Goal: Understand process/instructions: Learn how to perform a task or action

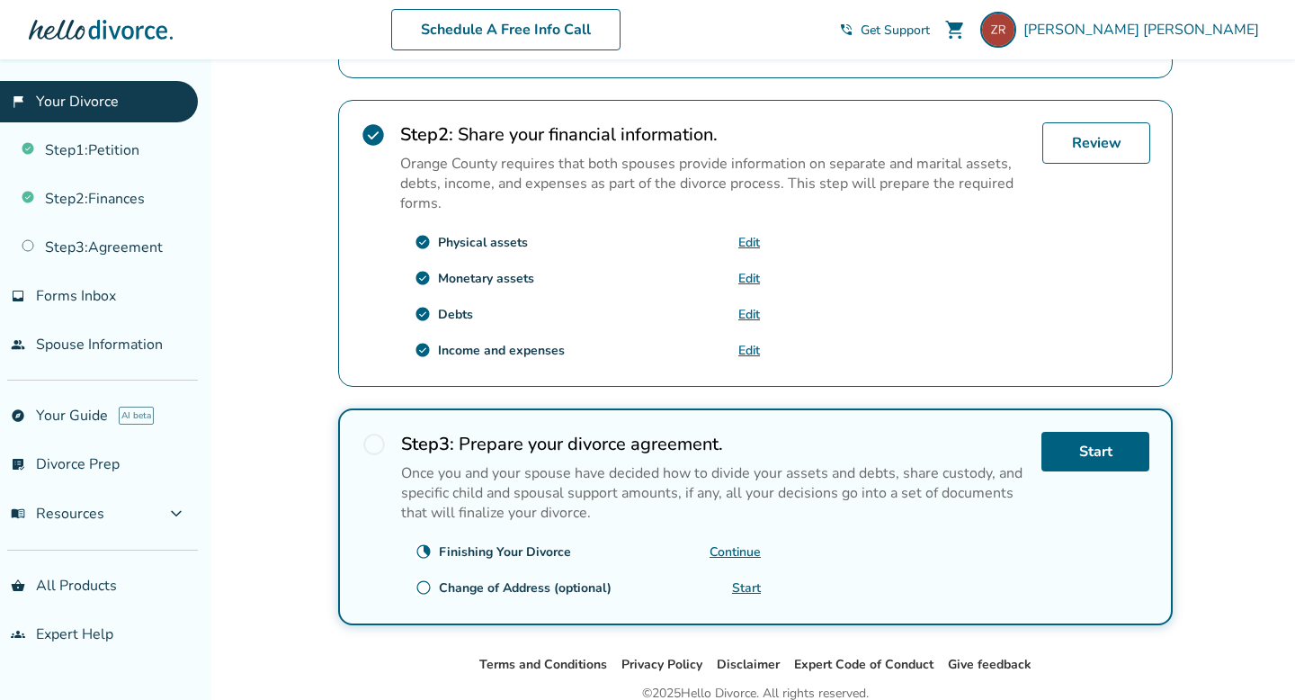
scroll to position [511, 0]
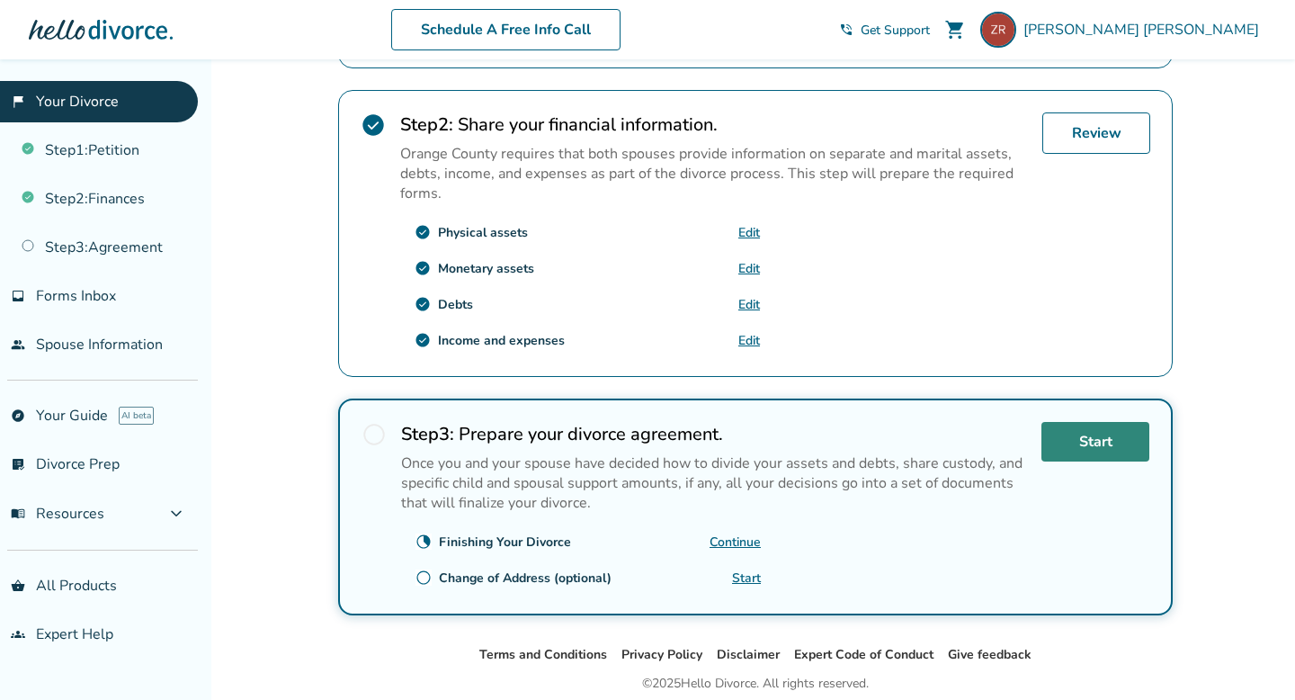
click at [1071, 448] on link "Start" at bounding box center [1095, 442] width 108 height 40
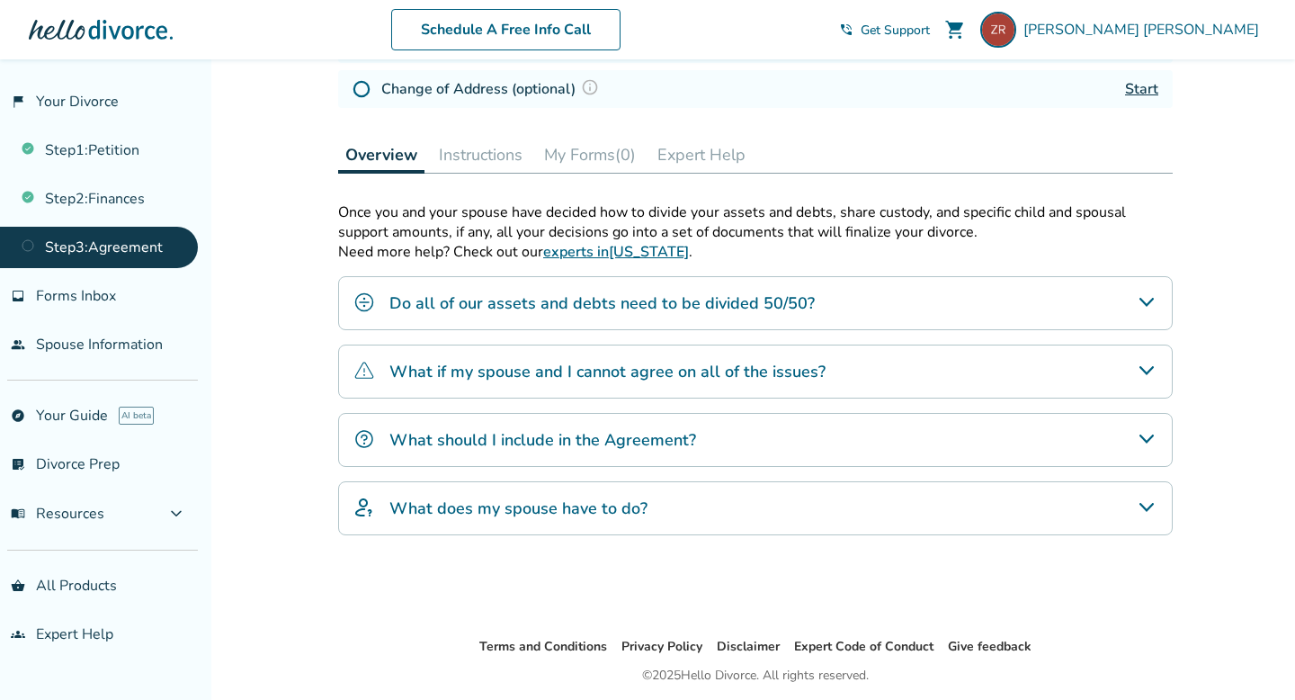
scroll to position [319, 0]
click at [676, 439] on h4 "What should I include in the Agreement?" at bounding box center [542, 438] width 307 height 23
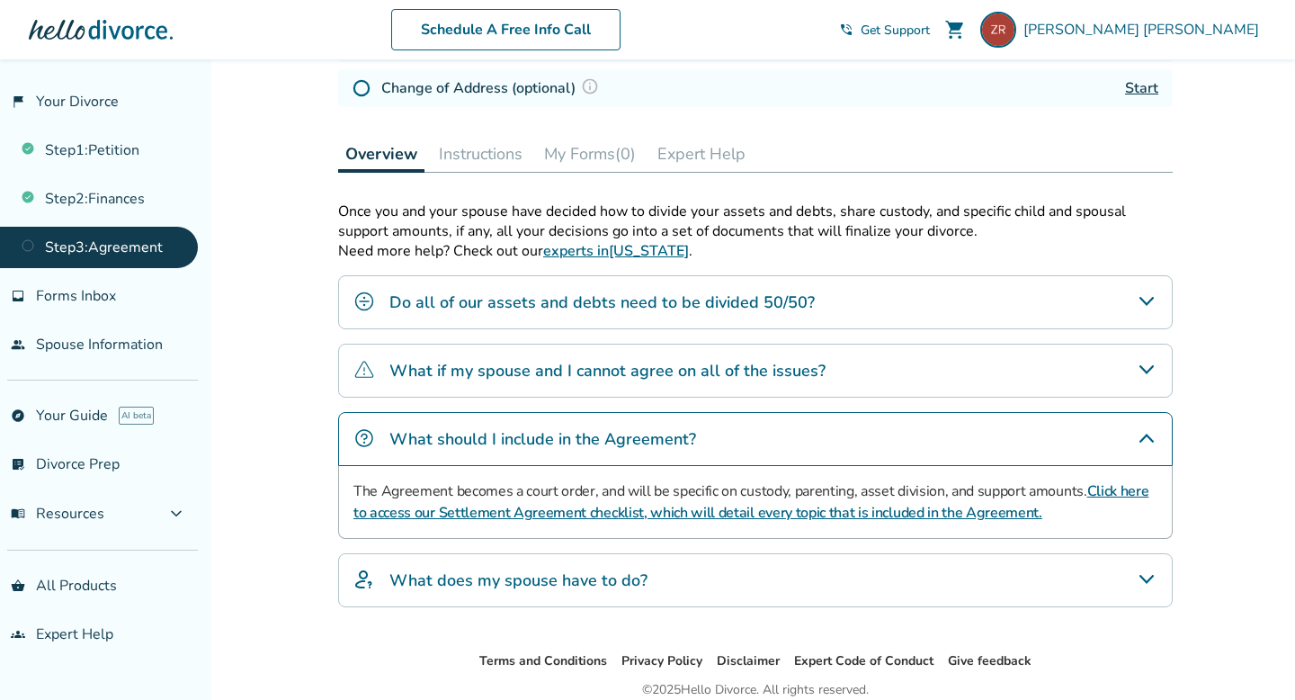
click at [541, 513] on link "Click here to access our Settlement Agreement checklist, which will detail ever…" at bounding box center [750, 501] width 795 height 41
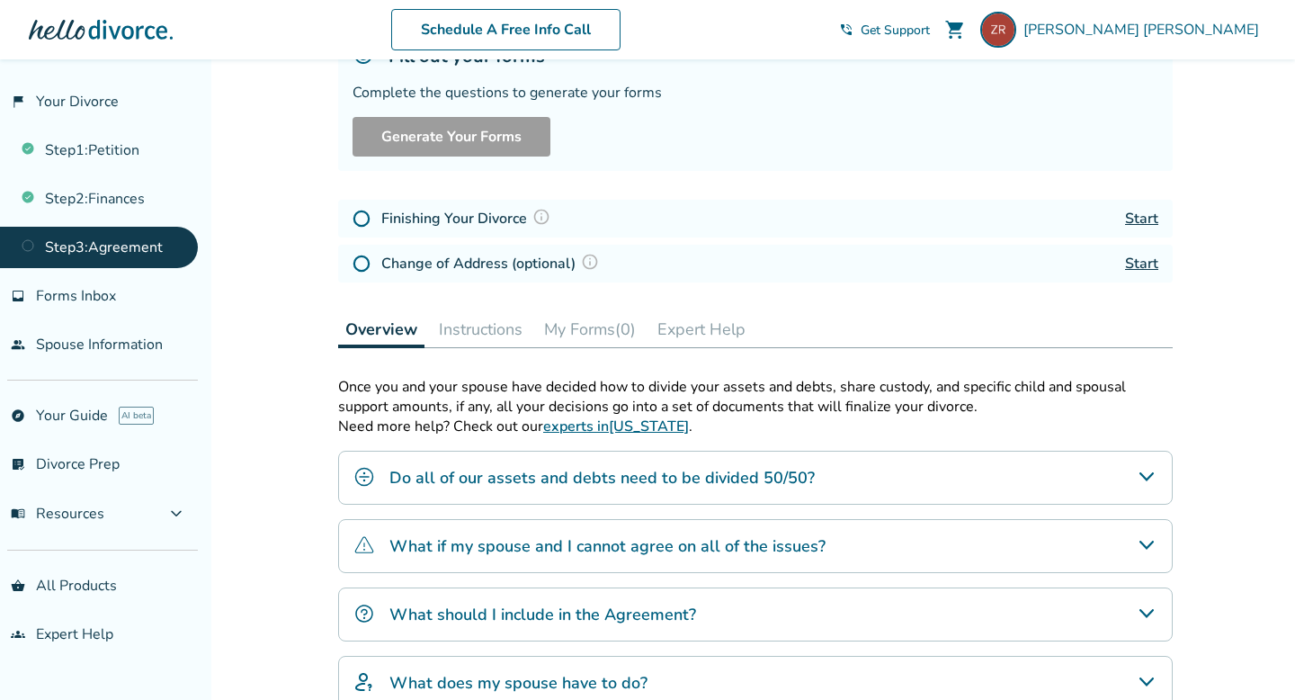
scroll to position [78, 0]
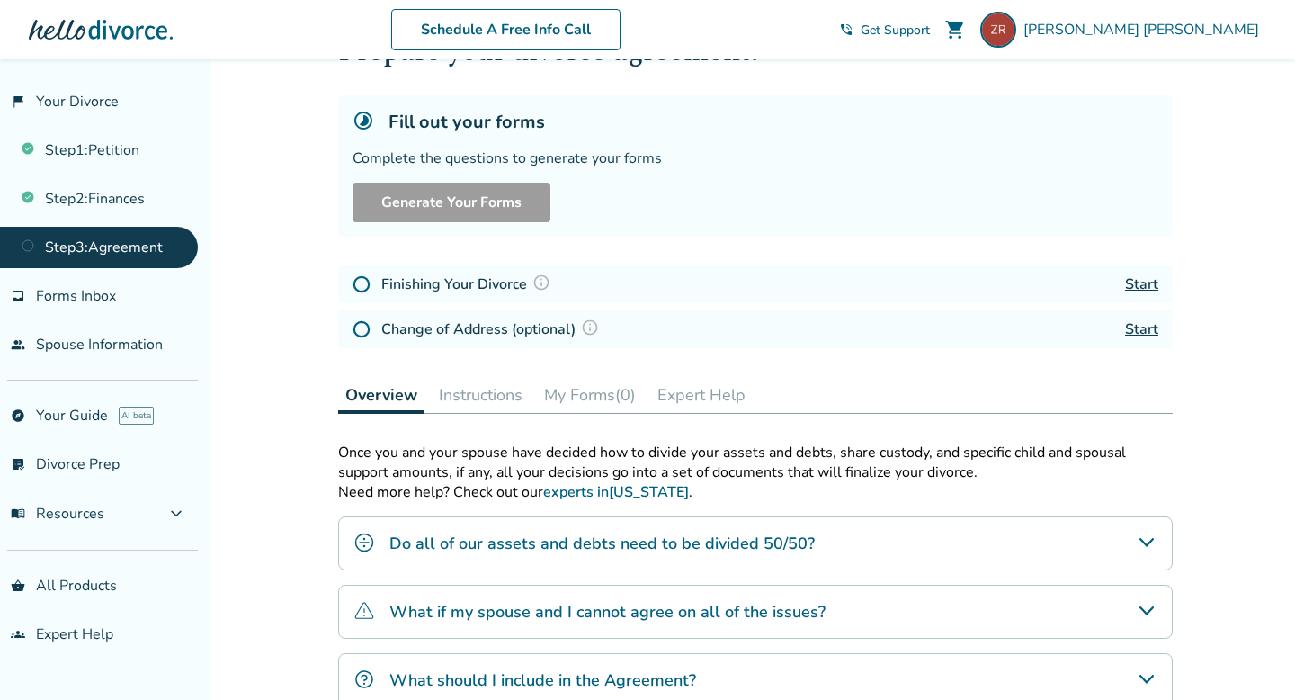
click at [1149, 281] on link "Start" at bounding box center [1141, 284] width 33 height 20
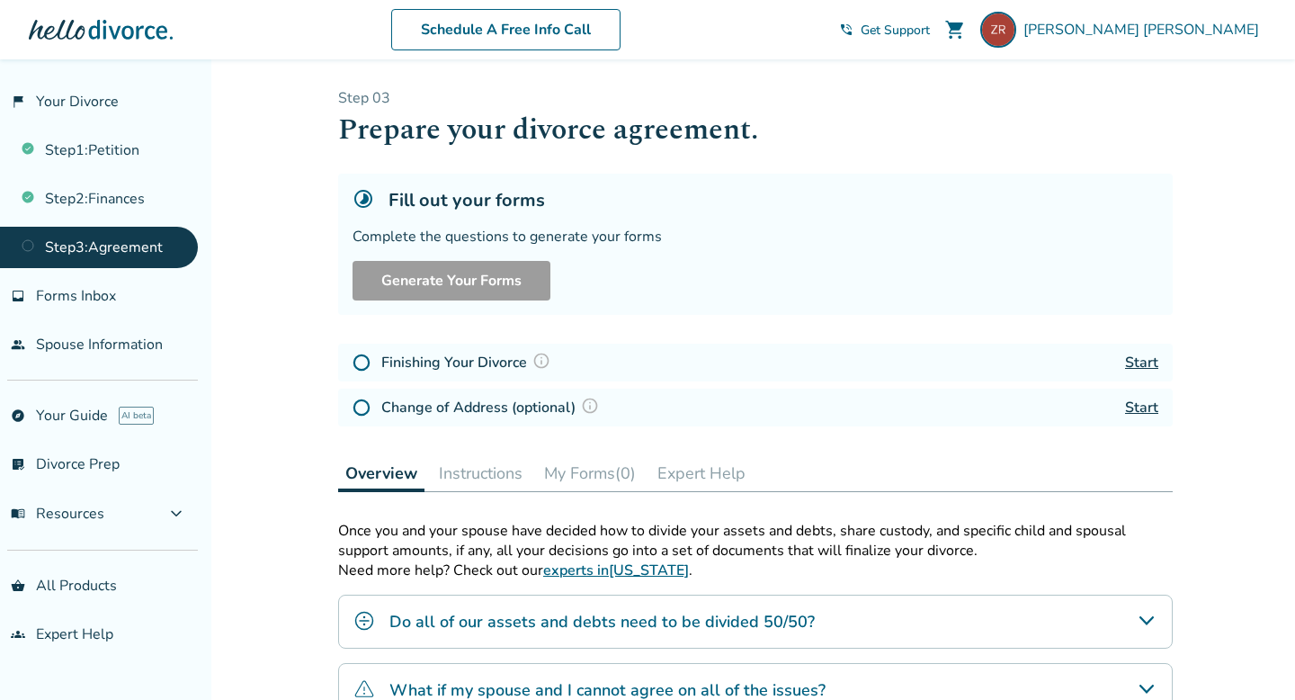
click at [478, 365] on h4 "Finishing Your Divorce" at bounding box center [468, 362] width 174 height 23
click at [498, 474] on button "Instructions" at bounding box center [481, 473] width 98 height 36
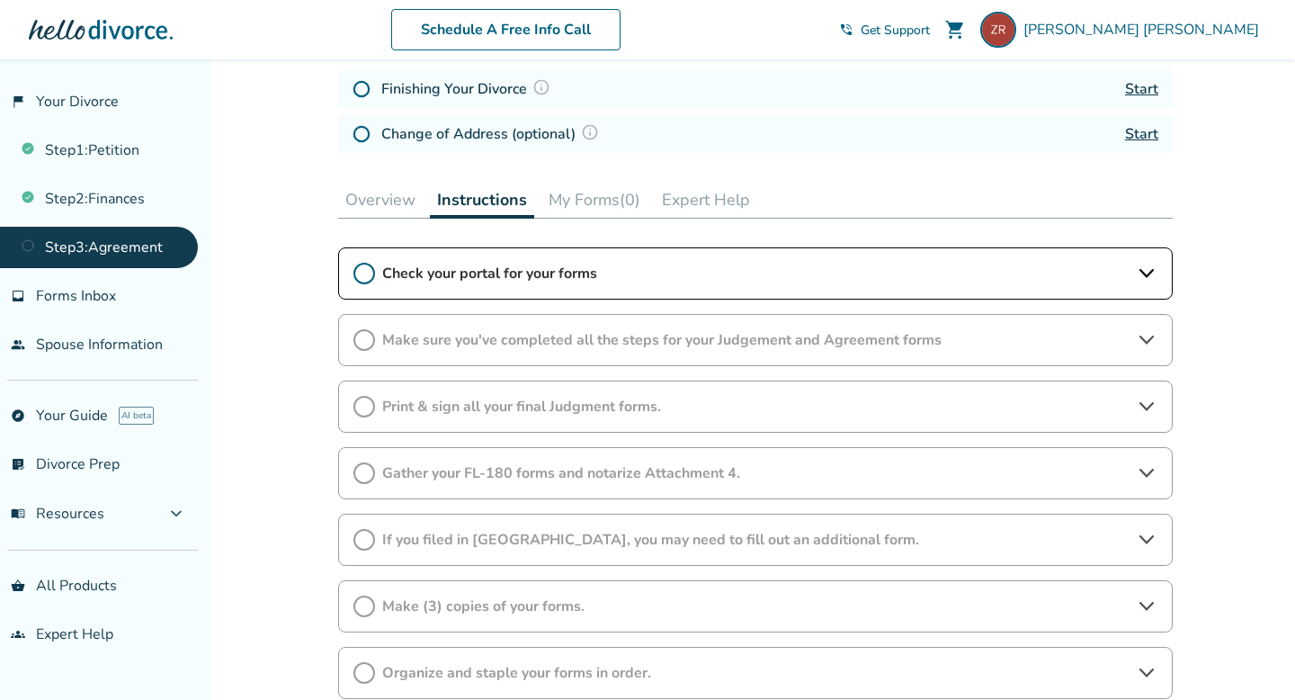
scroll to position [321, 0]
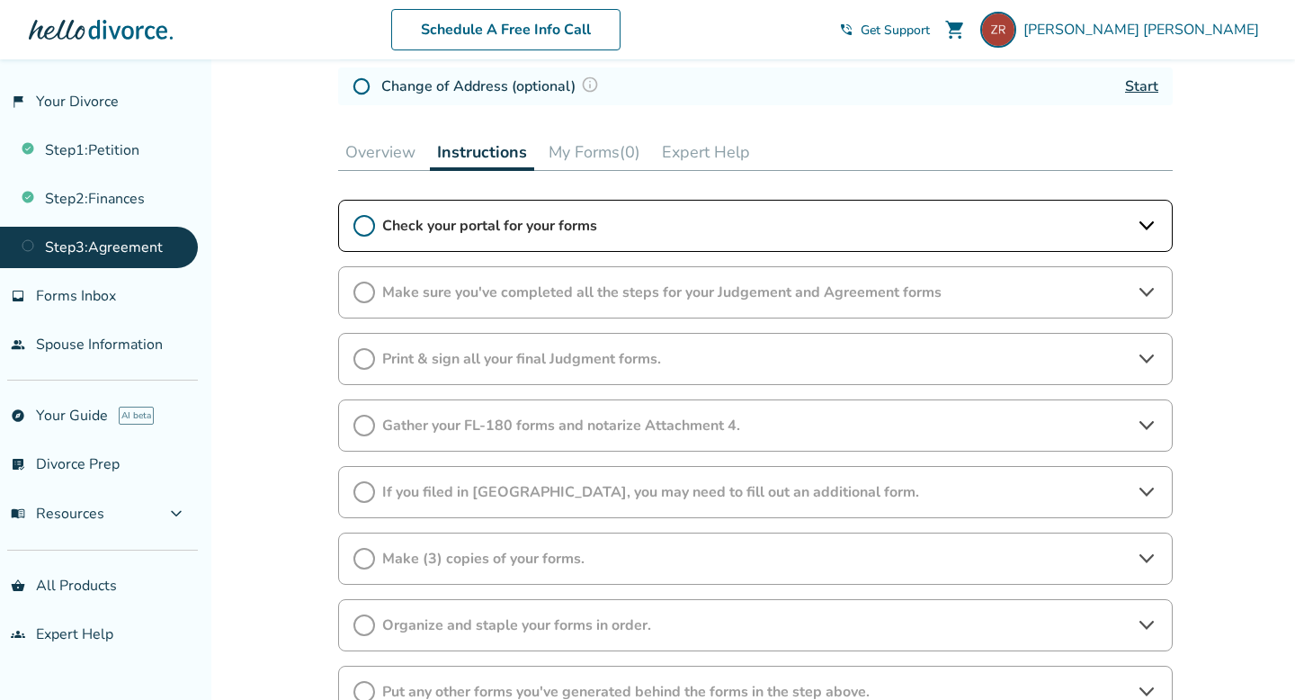
click at [509, 229] on span "Check your portal for your forms" at bounding box center [755, 226] width 746 height 20
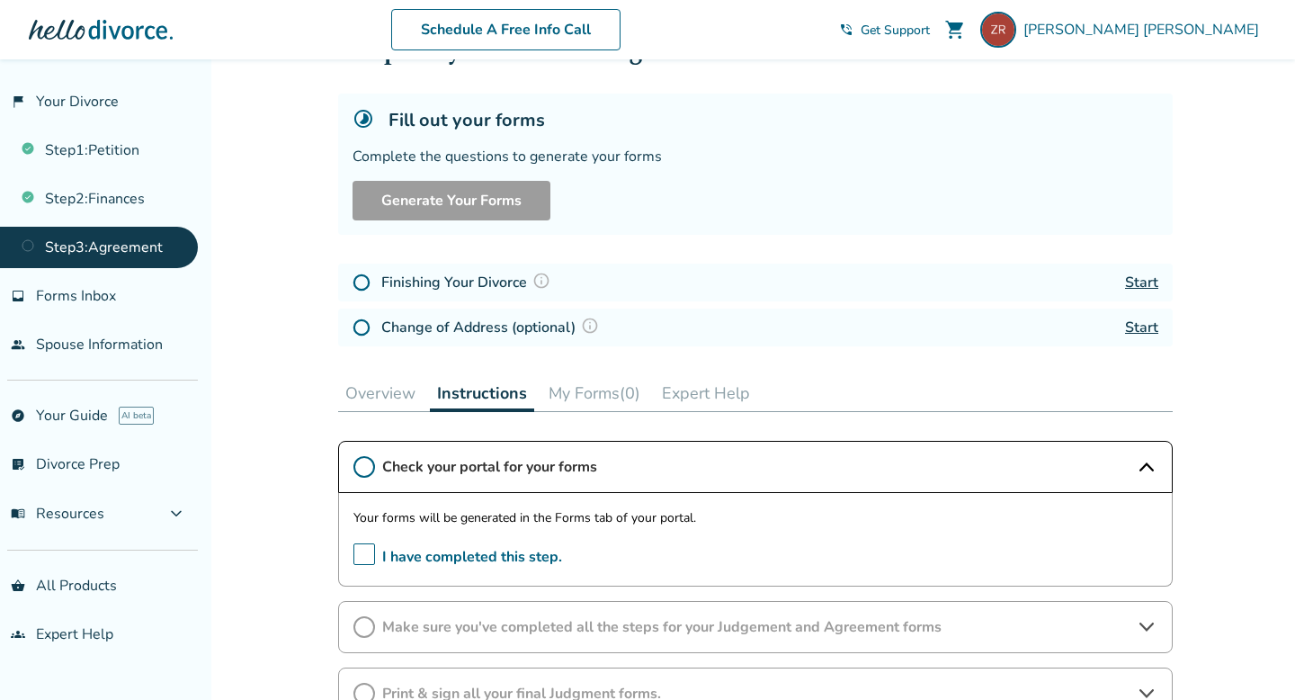
scroll to position [0, 0]
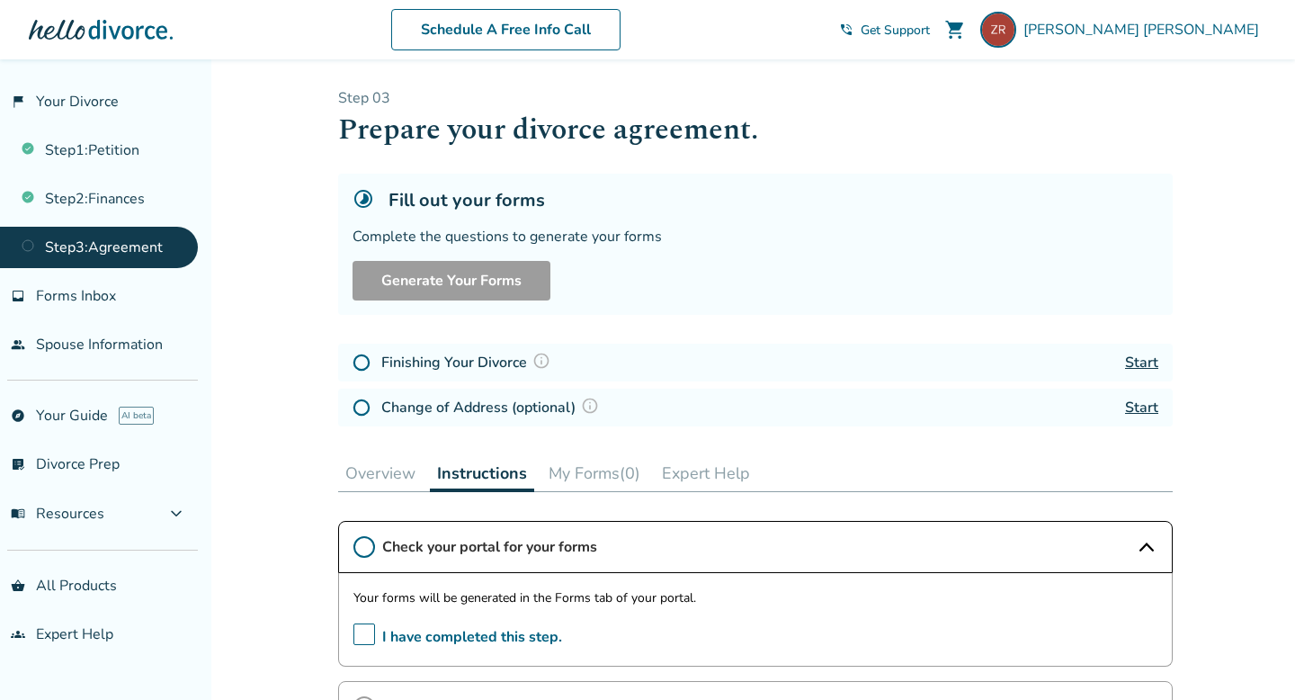
click at [1152, 361] on link "Start" at bounding box center [1141, 363] width 33 height 20
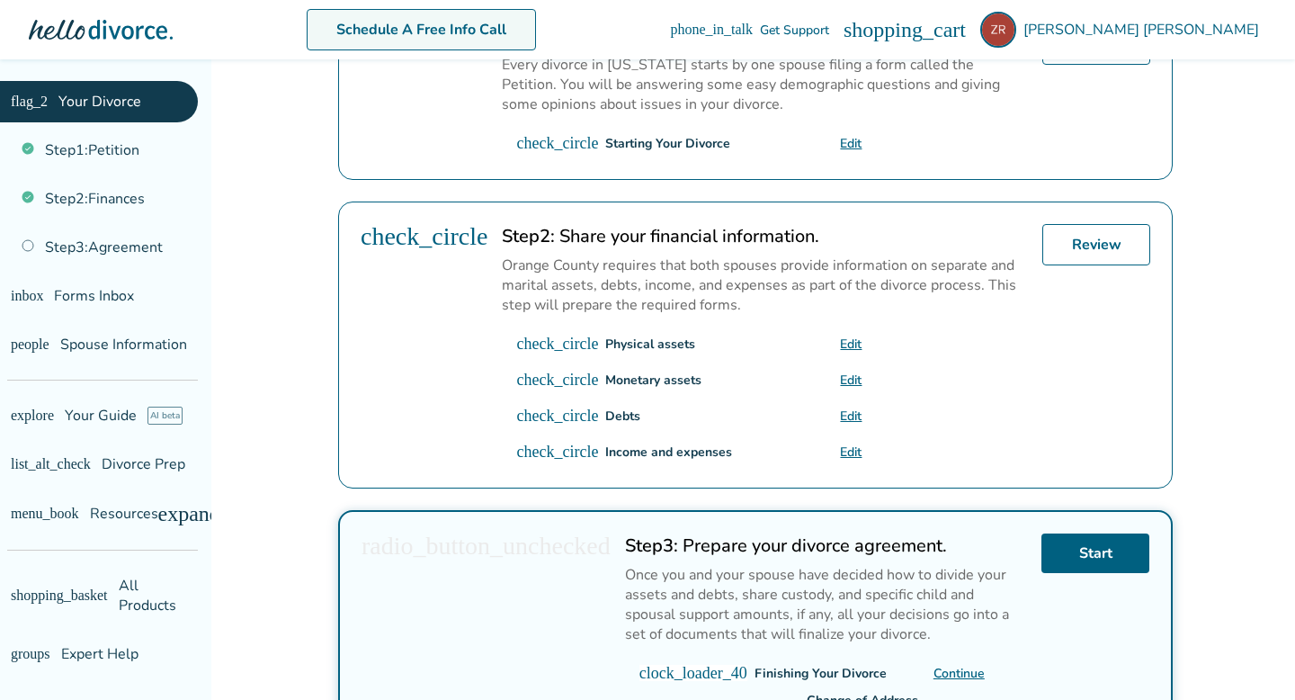
scroll to position [358, 0]
